Goal: Information Seeking & Learning: Learn about a topic

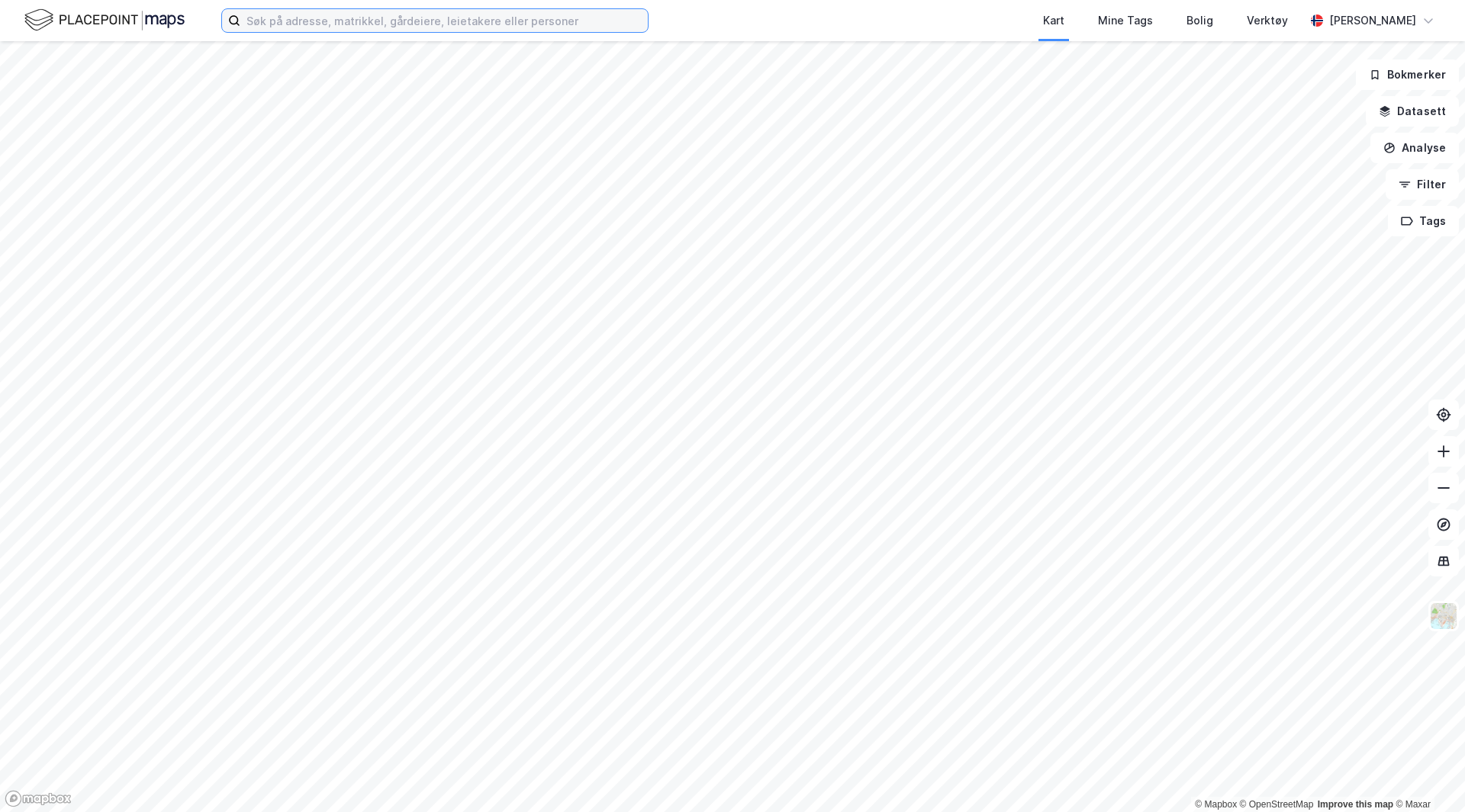
click at [515, 17] on input at bounding box center [444, 21] width 408 height 23
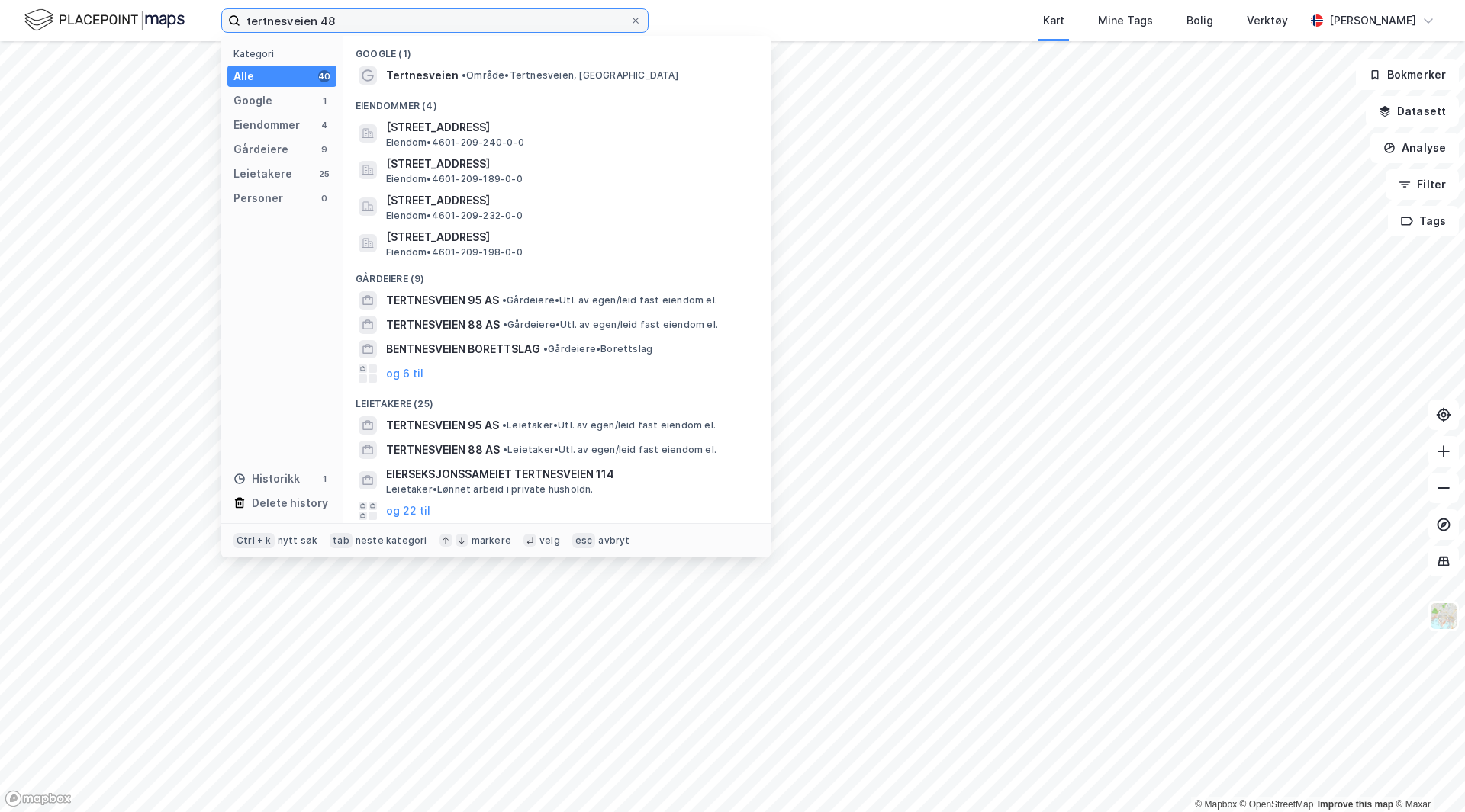
type input "tertnesveien 48"
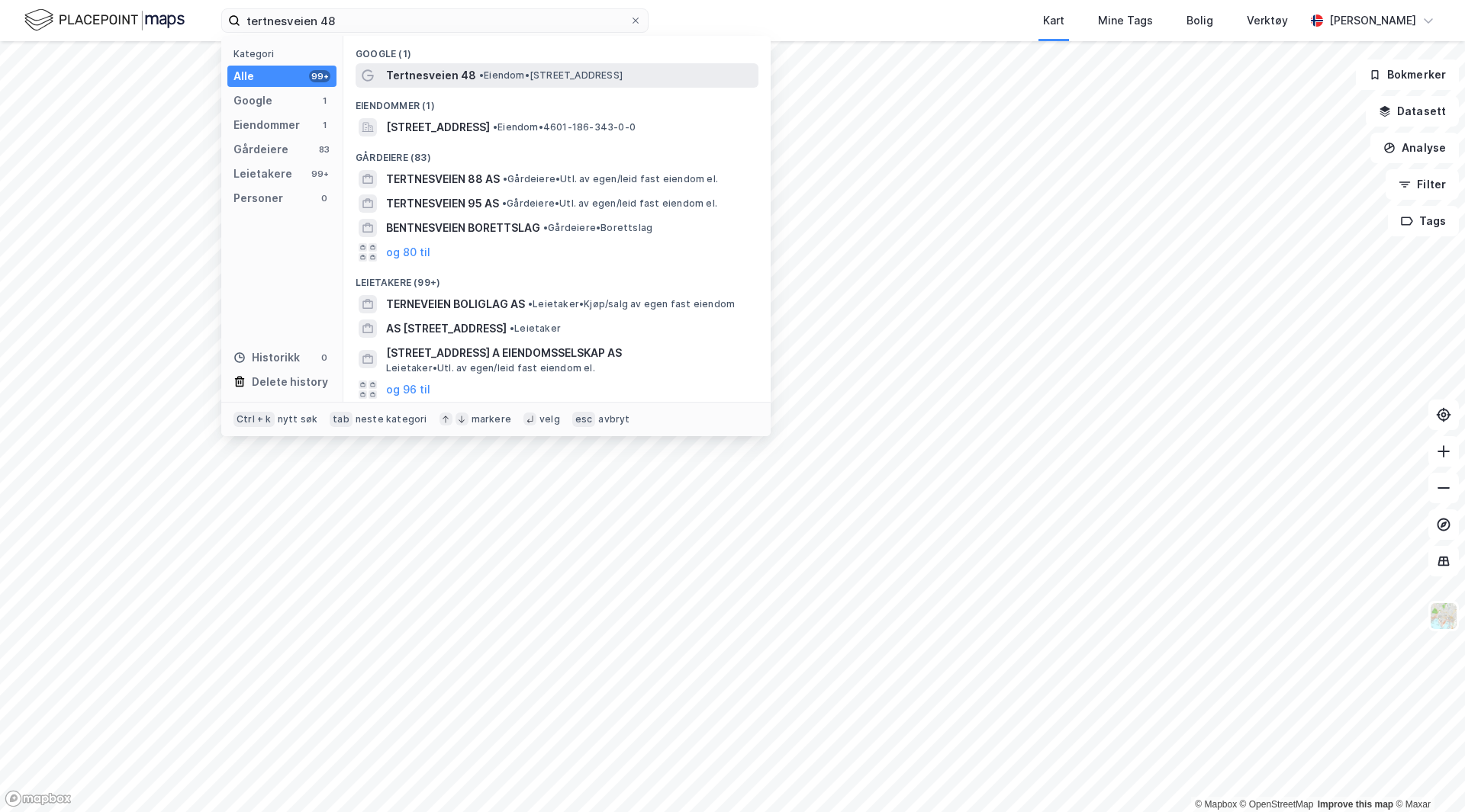
click at [534, 76] on span "• Eiendom • [STREET_ADDRESS]" at bounding box center [551, 76] width 143 height 12
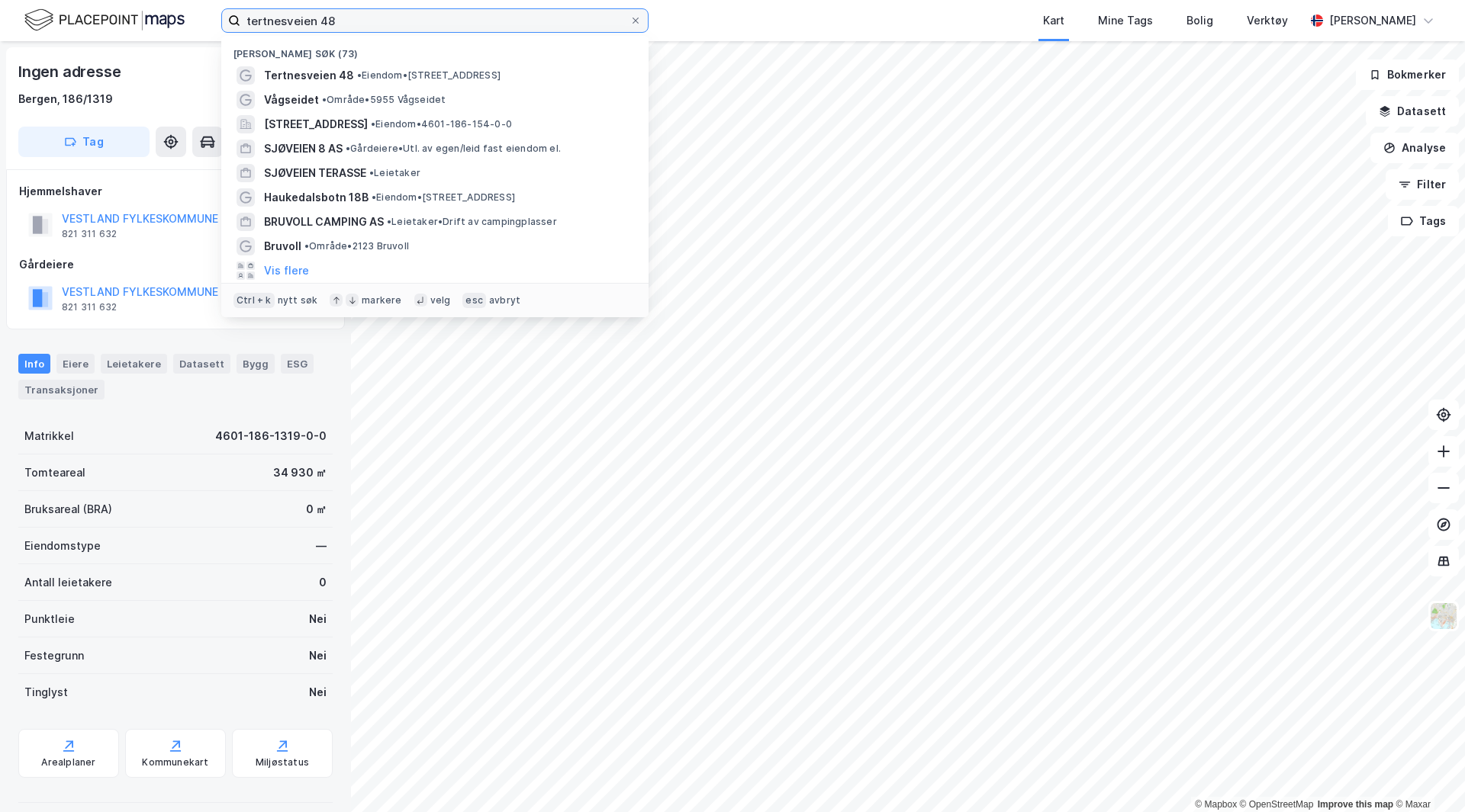
click at [341, 10] on input "tertnesveien 48" at bounding box center [435, 21] width 389 height 23
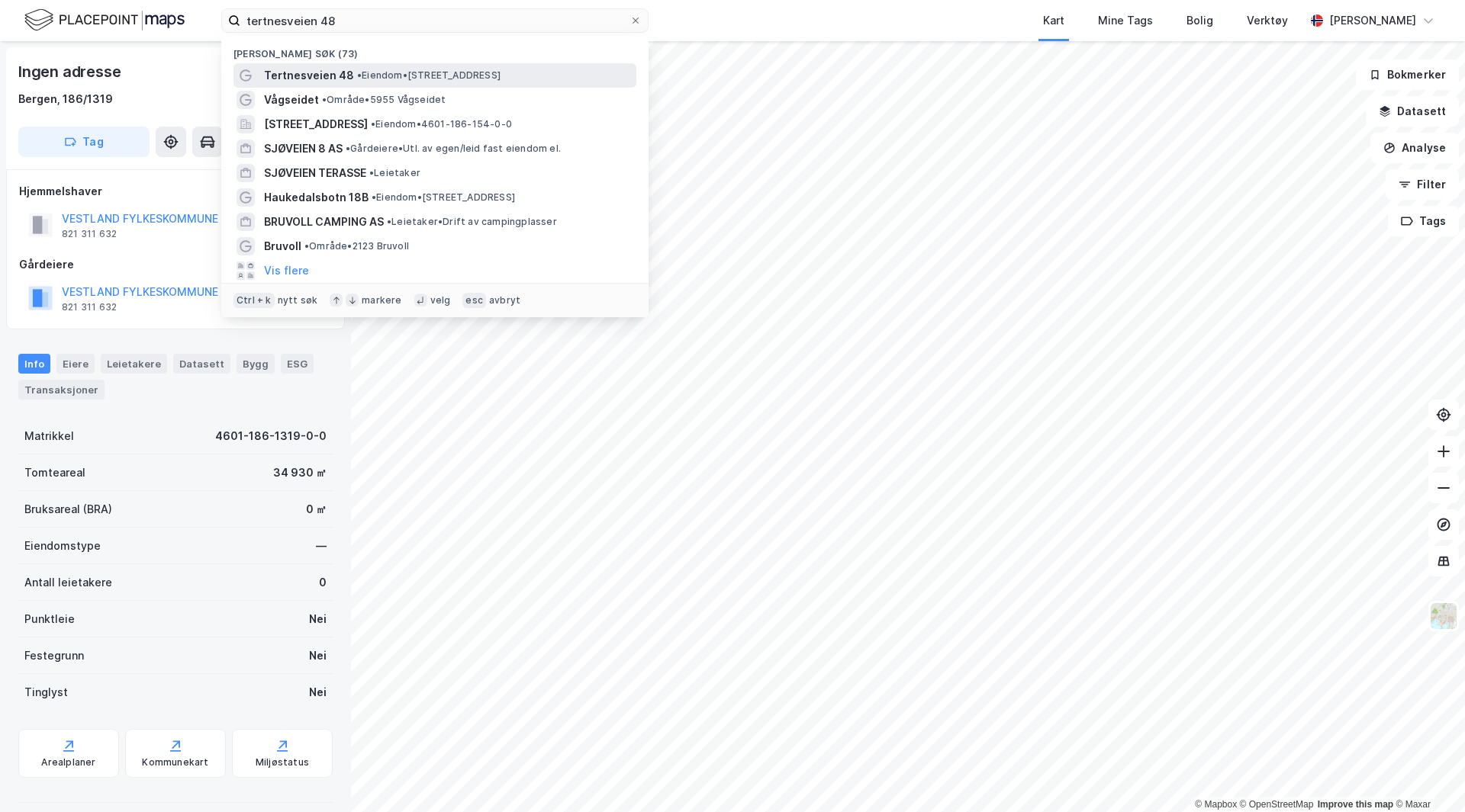
click at [322, 66] on span "Tertnesveien 48" at bounding box center [309, 75] width 90 height 18
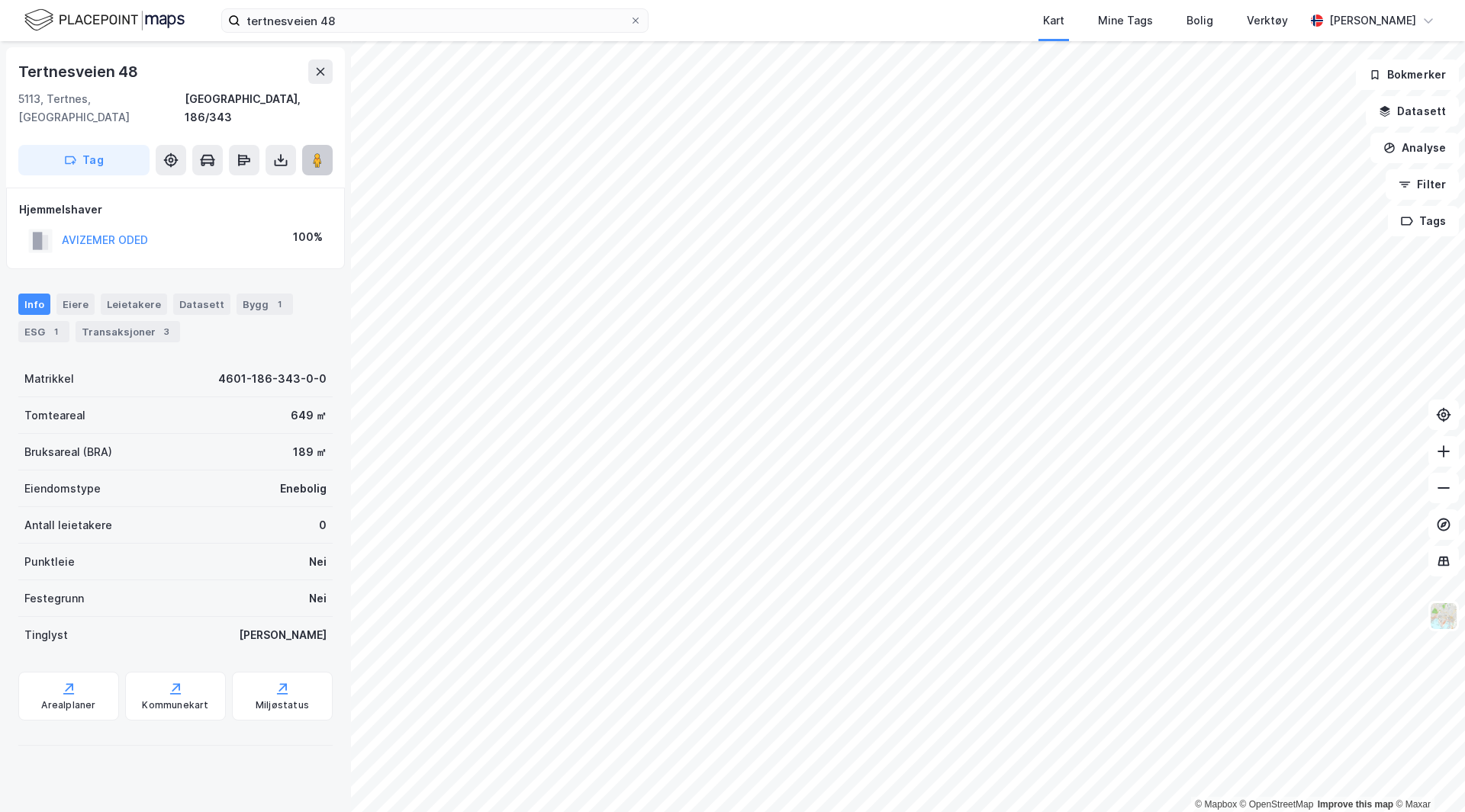
click at [322, 153] on icon at bounding box center [318, 161] width 16 height 16
click at [315, 153] on image at bounding box center [317, 161] width 10 height 16
click at [0, 0] on button "AVIZEMER ODED" at bounding box center [0, 0] width 0 height 0
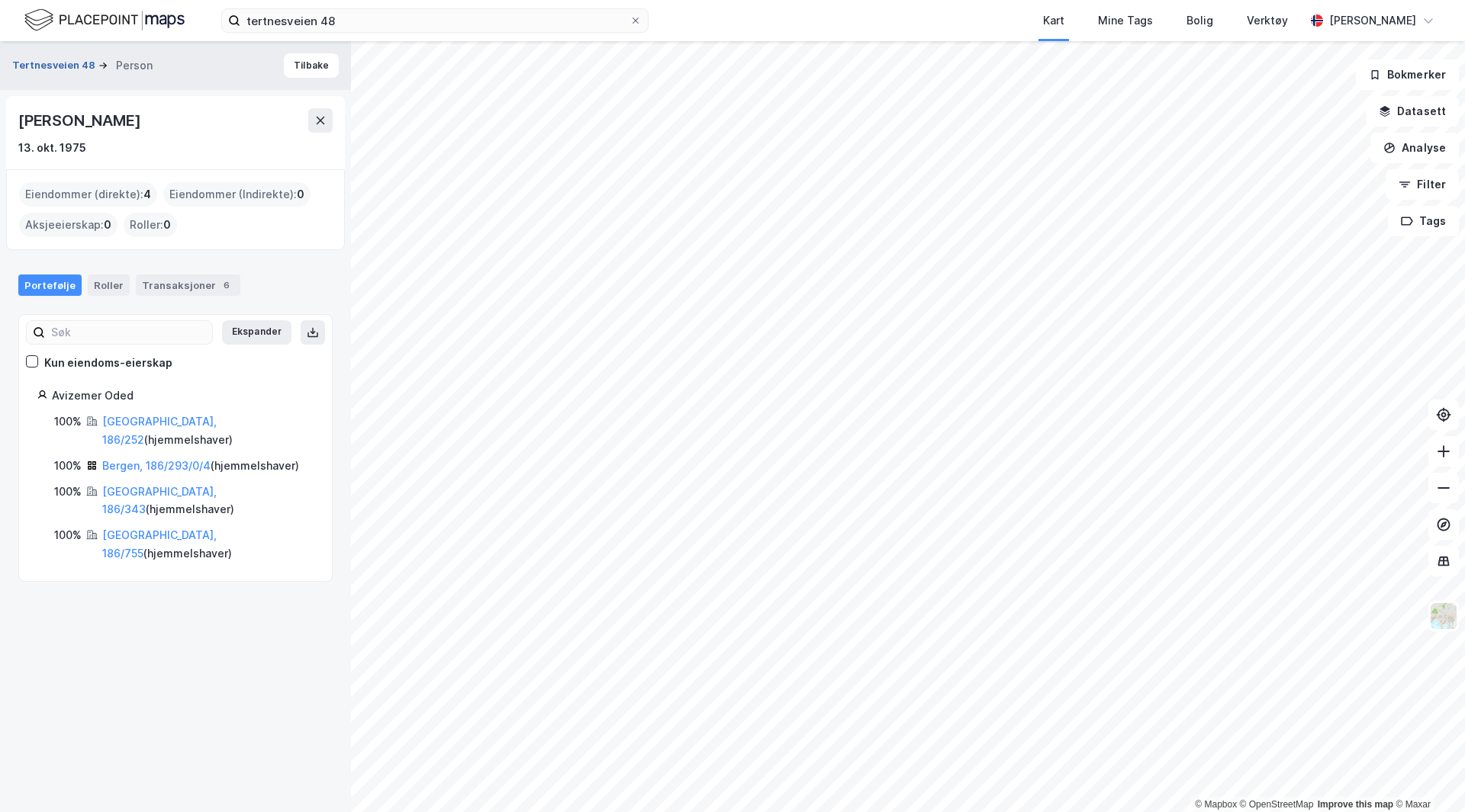
click at [70, 64] on button "Tertnesveien 48" at bounding box center [55, 66] width 86 height 16
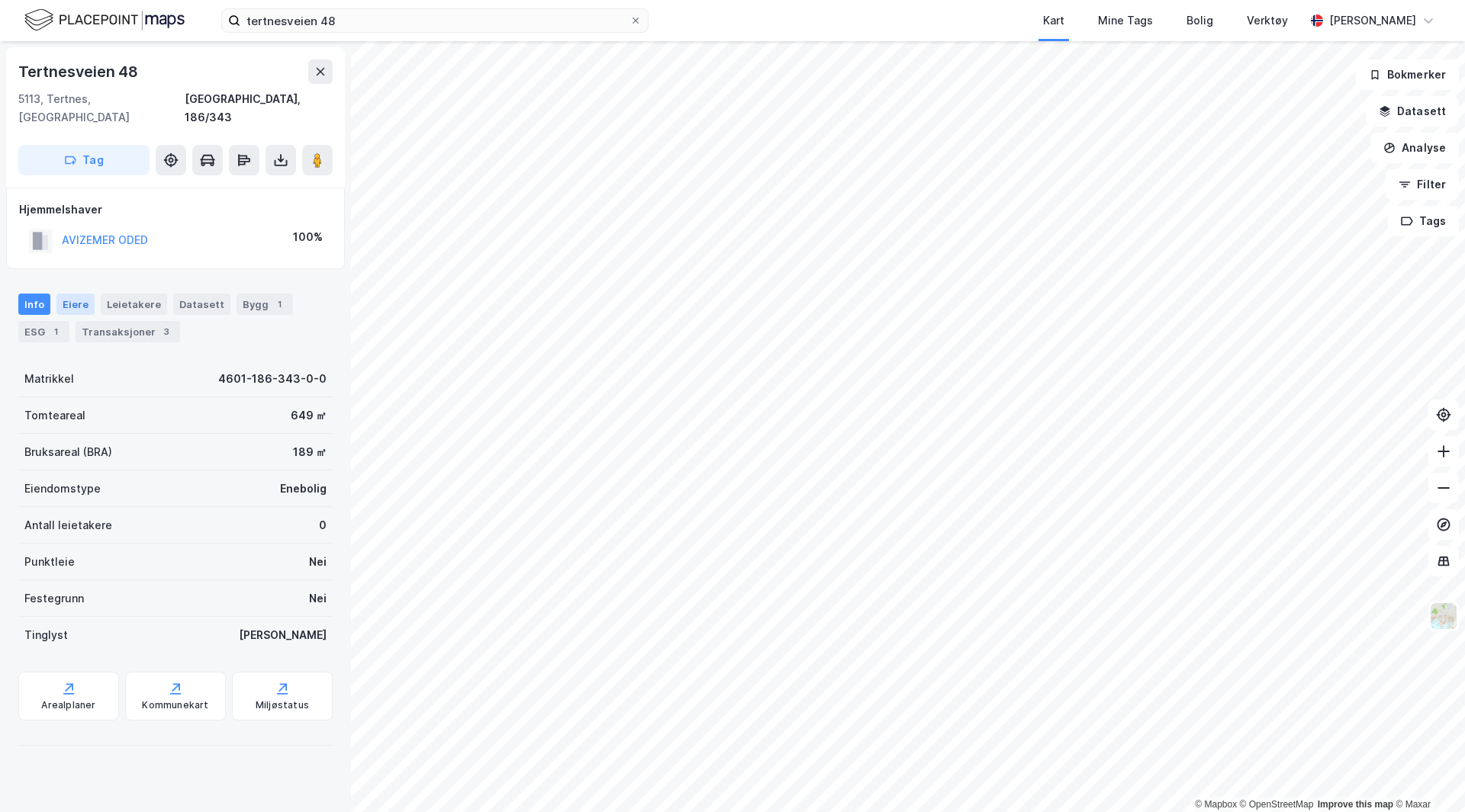
click at [71, 294] on div "Eiere" at bounding box center [76, 304] width 38 height 22
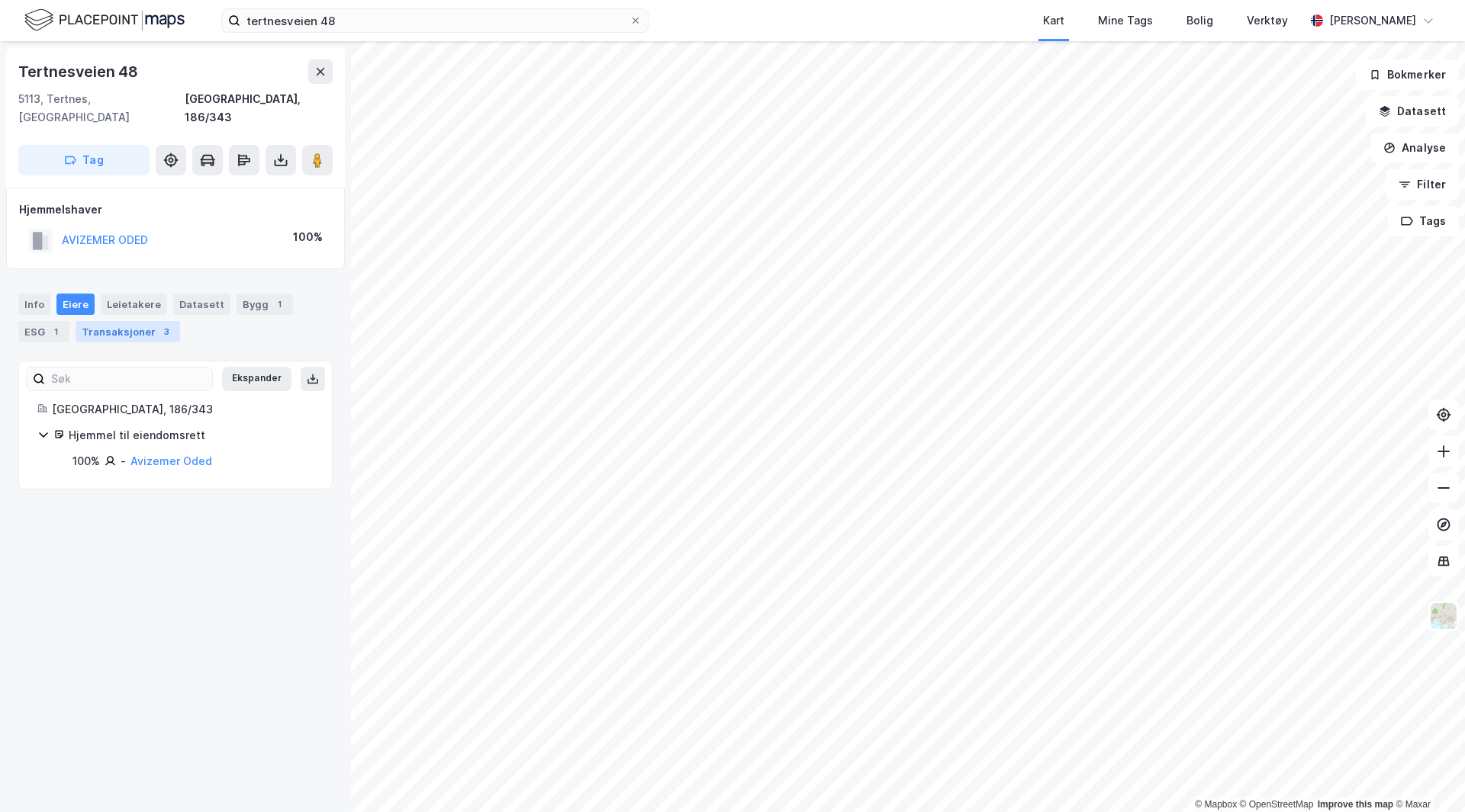
click at [139, 321] on div "Transaksjoner 3" at bounding box center [128, 332] width 104 height 22
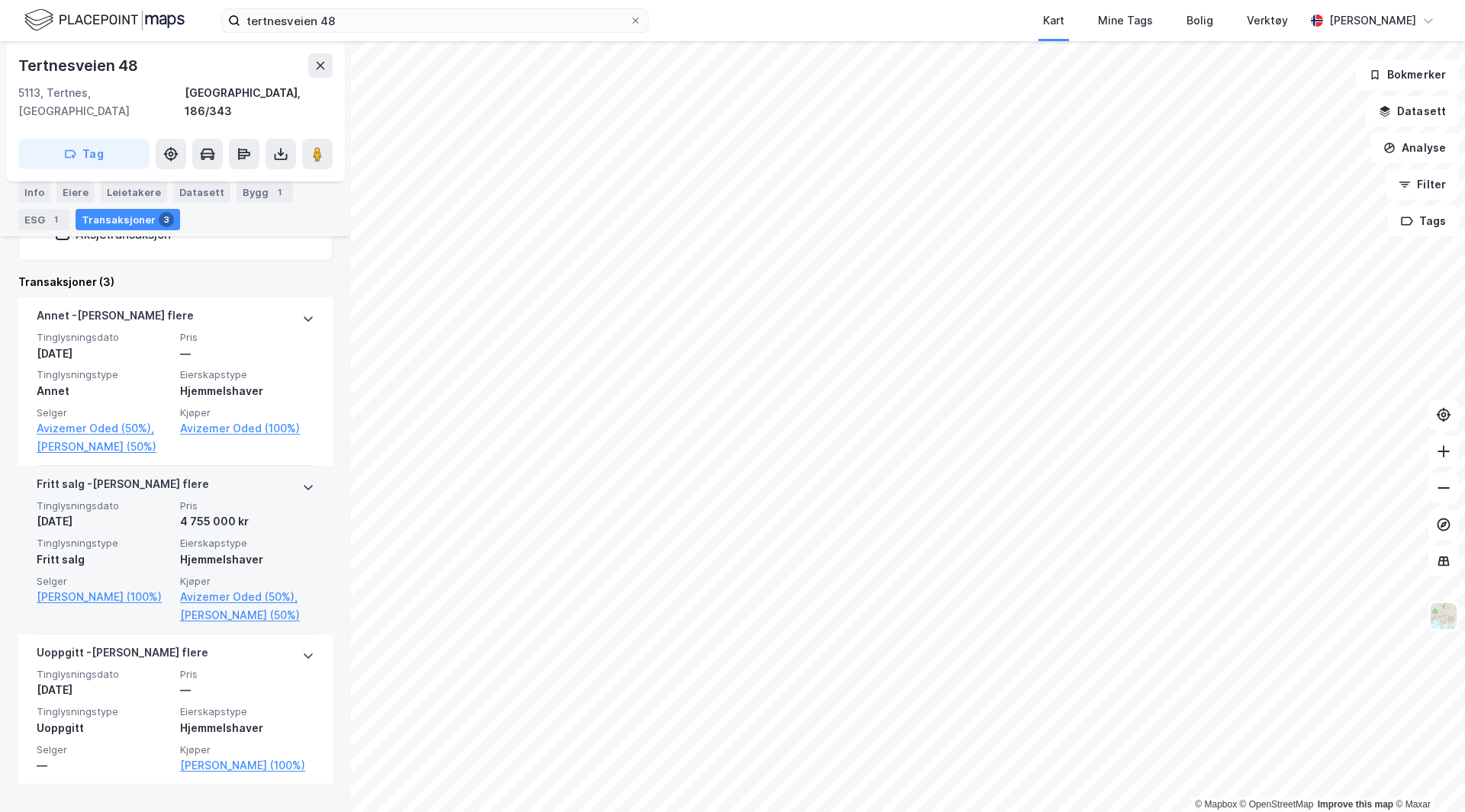
scroll to position [339, 0]
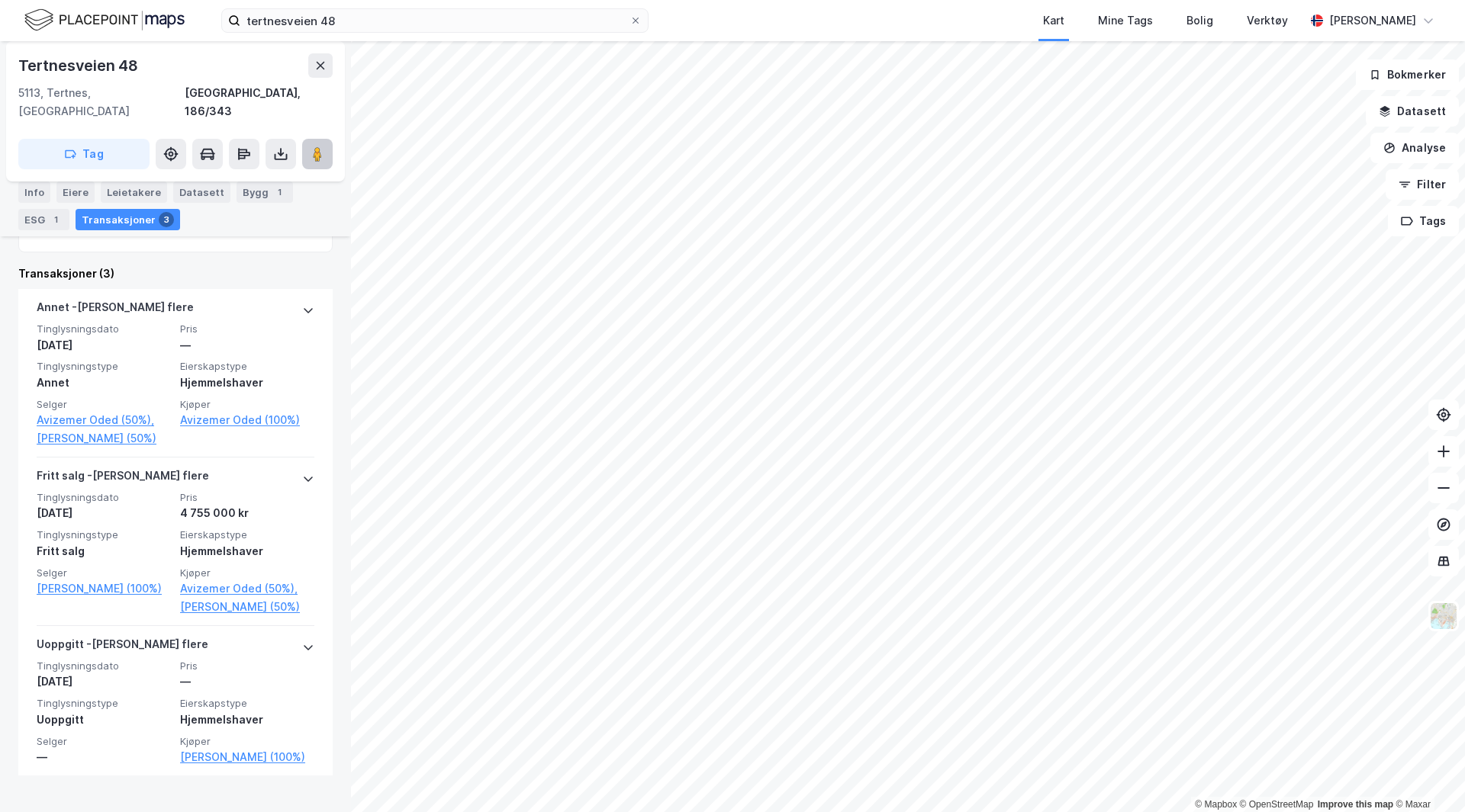
click at [312, 147] on icon at bounding box center [318, 155] width 16 height 16
